Goal: Transaction & Acquisition: Subscribe to service/newsletter

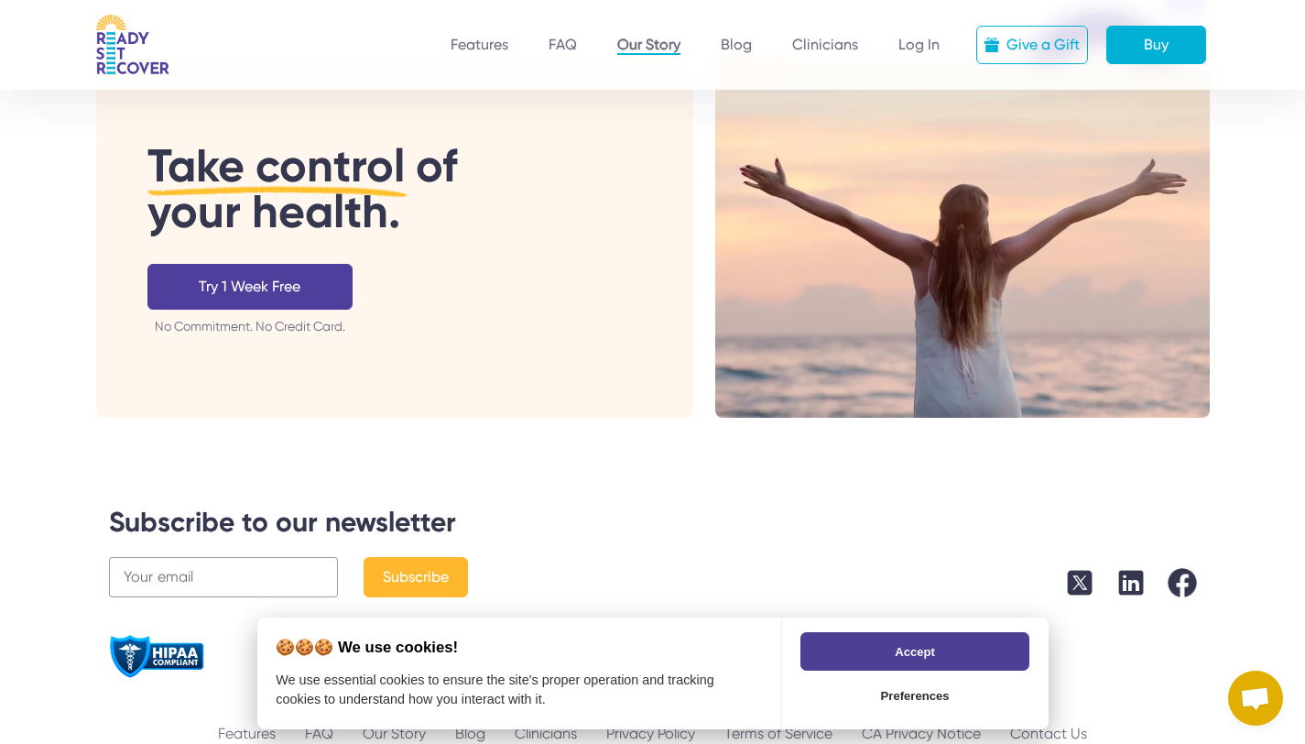
scroll to position [3513, 0]
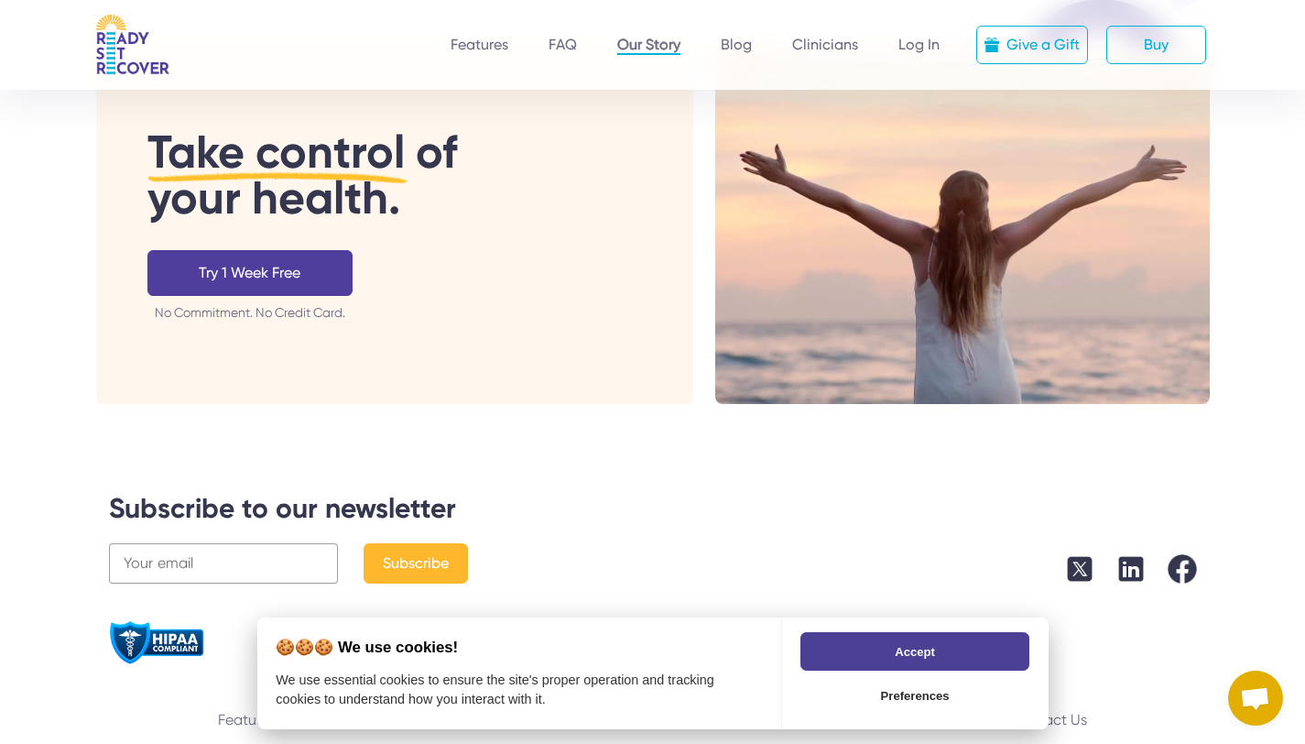
click at [1169, 38] on div "Buy" at bounding box center [1157, 45] width 100 height 38
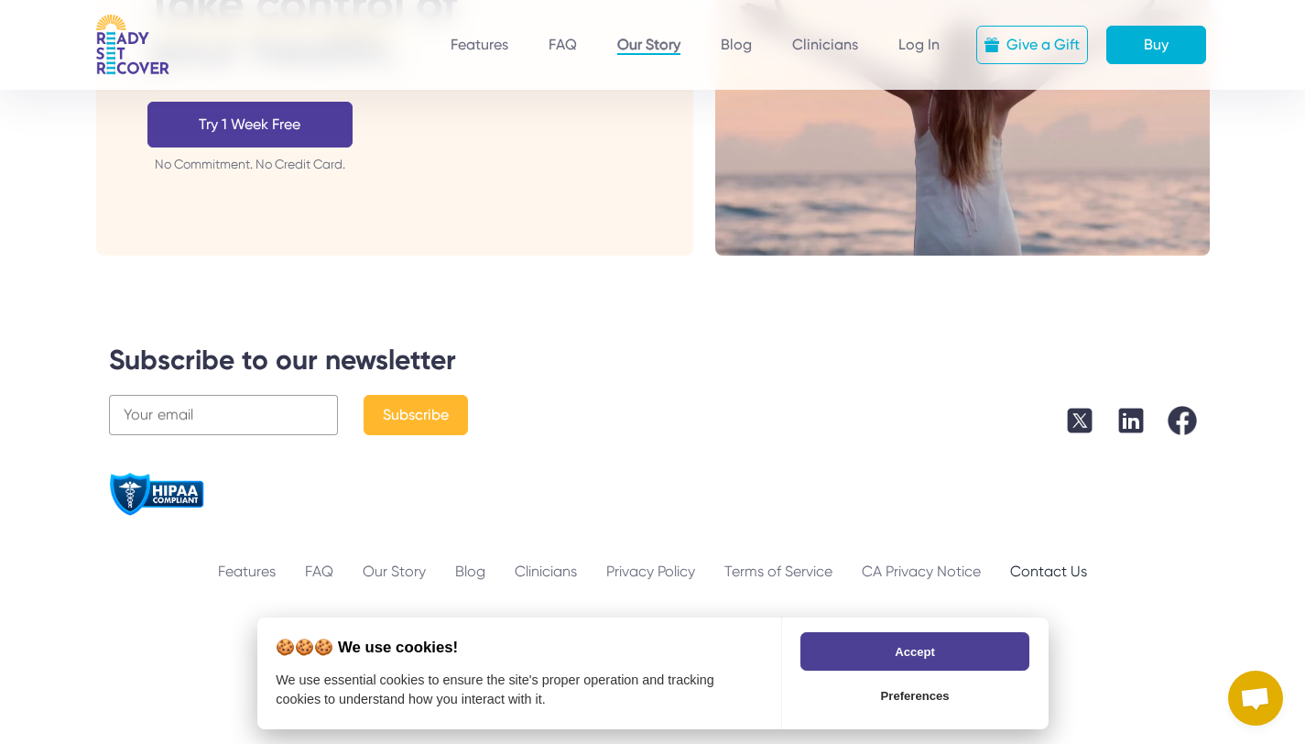
click at [1039, 561] on div "Contact Us" at bounding box center [1049, 572] width 106 height 22
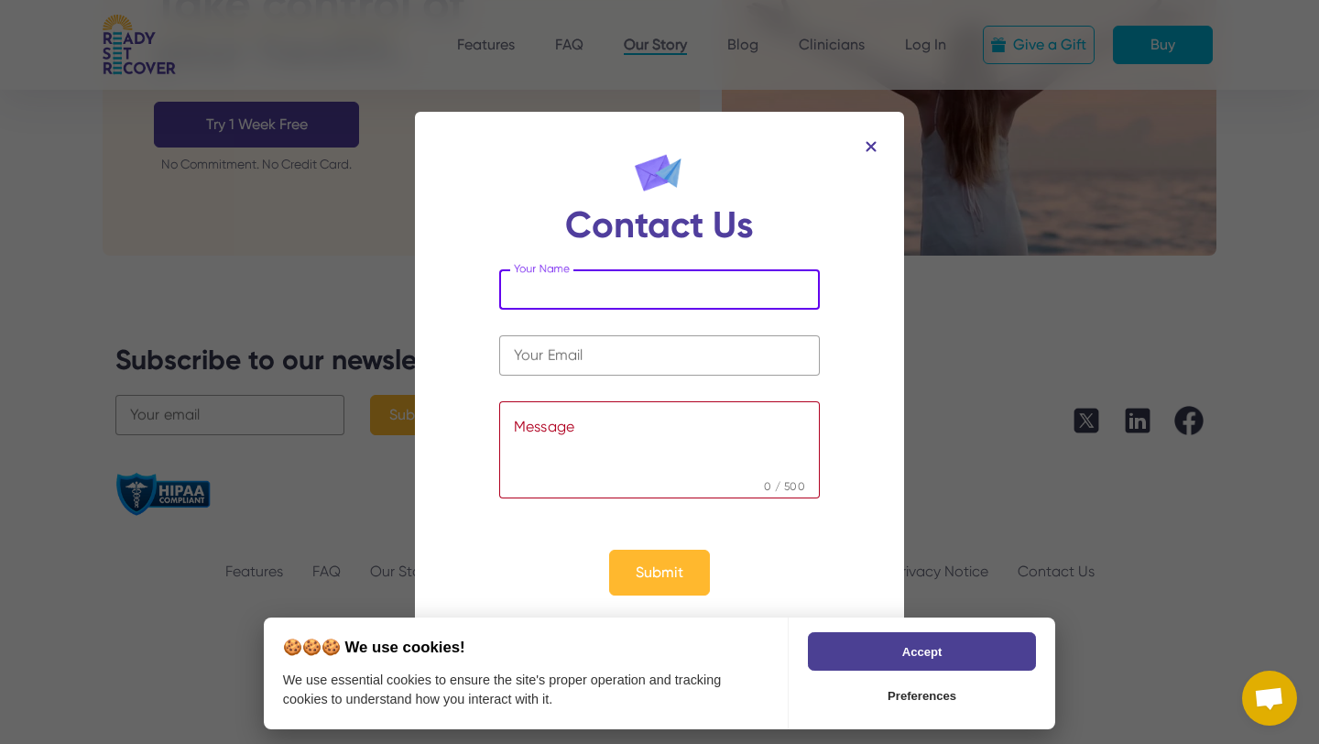
click at [872, 141] on img at bounding box center [871, 146] width 11 height 11
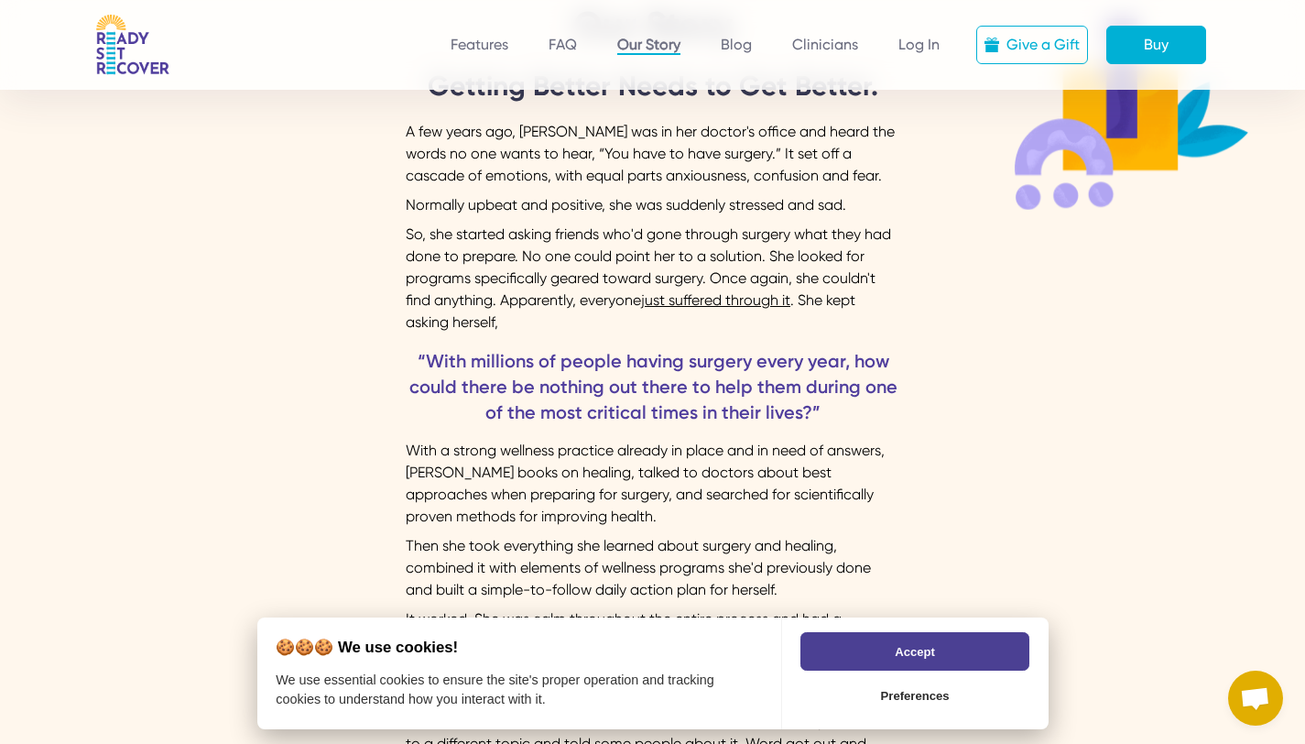
scroll to position [0, 0]
